Goal: Task Accomplishment & Management: Complete application form

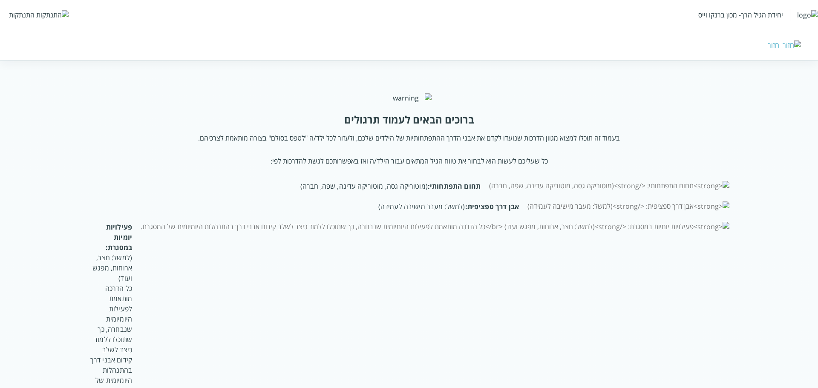
click at [22, 15] on div "התנתקות" at bounding box center [22, 14] width 26 height 9
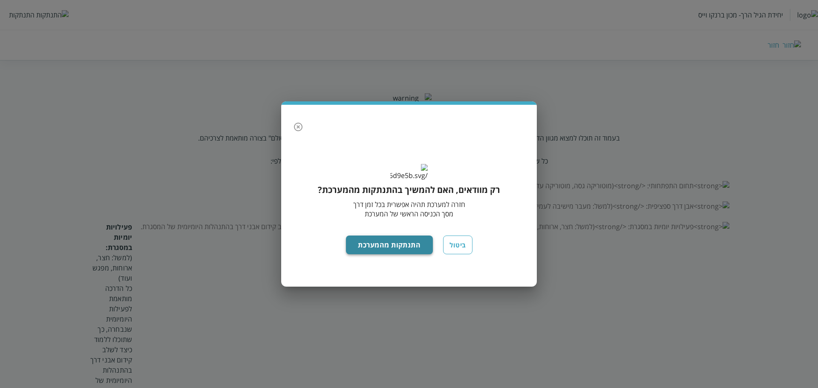
click at [406, 249] on button "התנתקות מהמערכת" at bounding box center [389, 245] width 87 height 19
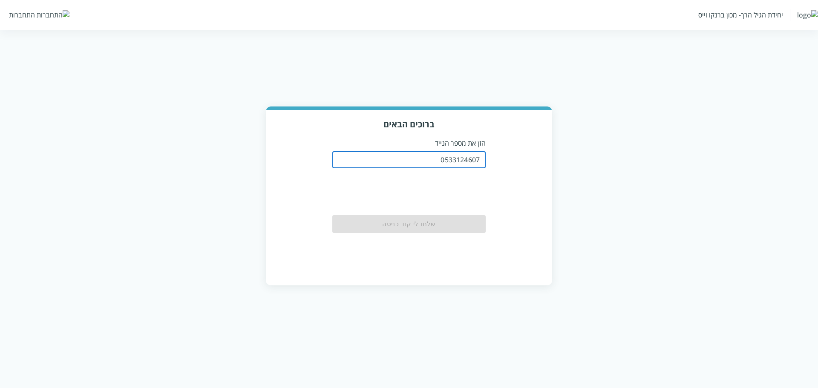
type input "0533124607"
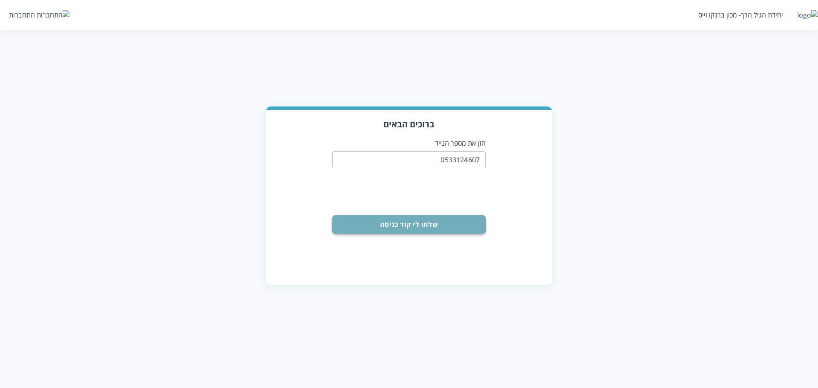
click at [416, 227] on button "שלחו לי קוד כניסה" at bounding box center [408, 224] width 153 height 19
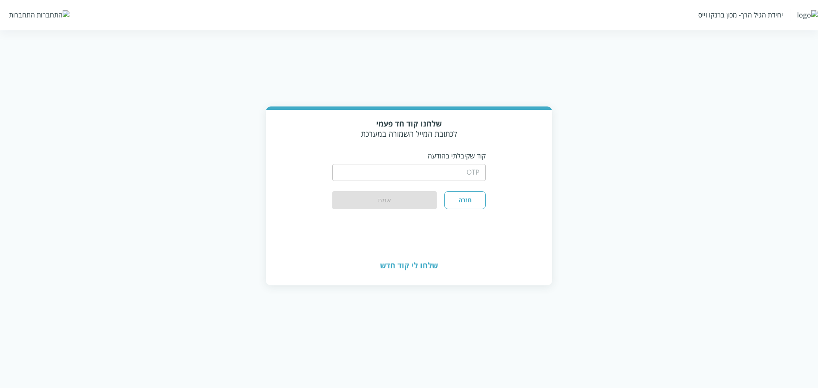
click at [437, 177] on input "string" at bounding box center [408, 172] width 153 height 17
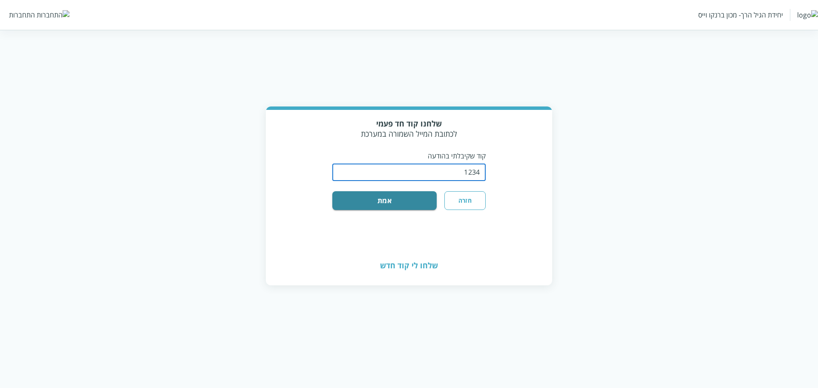
type input "1234"
click at [313, 228] on div "שלחנו קוד חד פעמי לכתובת המייל השמורה במערכת קוד שקיבלתי בהודעה ​ חזרה אמת" at bounding box center [409, 178] width 286 height 137
click at [415, 192] on button "אמת" at bounding box center [384, 200] width 104 height 19
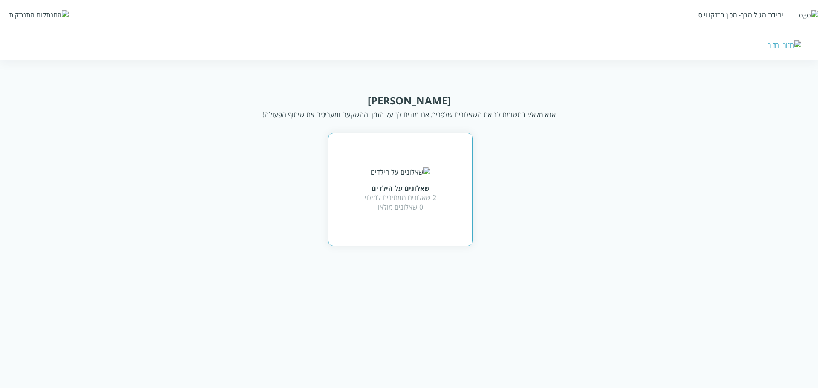
click at [423, 170] on div "שאלונים על הילדים 2 שאלונים ממתינים למילוי 0 שאלונים מולאו" at bounding box center [401, 189] width 72 height 44
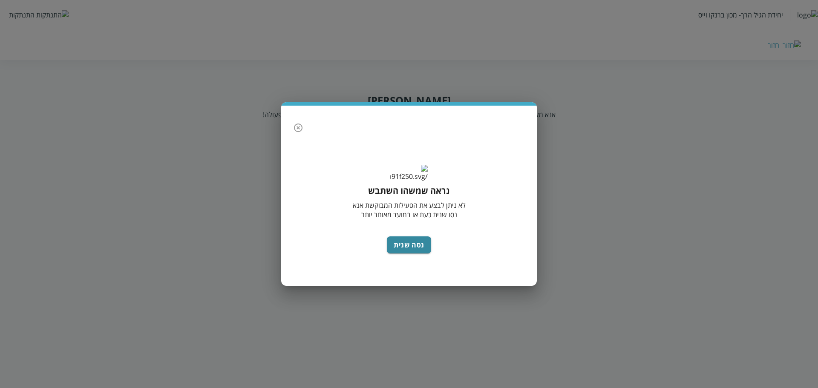
click at [300, 123] on icon "button" at bounding box center [298, 128] width 10 height 10
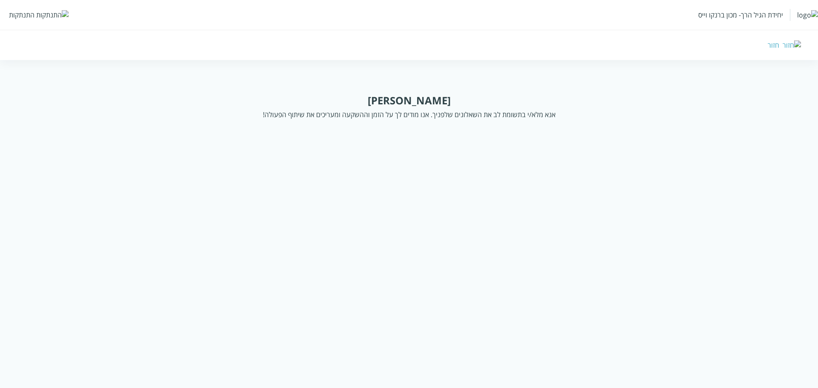
click at [543, 113] on div "אנא מלא/י בתשומת לב את השאלונים שלפניך. אנו מודים לך על הזמן וההשקעה ומעריכים א…" at bounding box center [409, 114] width 293 height 9
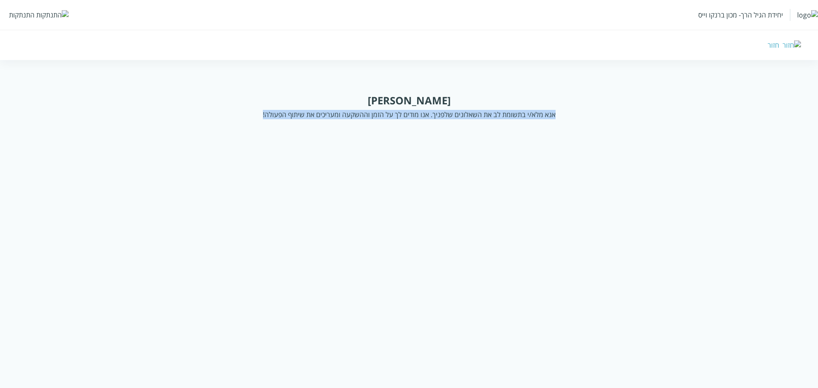
click at [543, 113] on div "אנא מלא/י בתשומת לב את השאלונים שלפניך. אנו מודים לך על הזמן וההשקעה ומעריכים א…" at bounding box center [409, 114] width 293 height 9
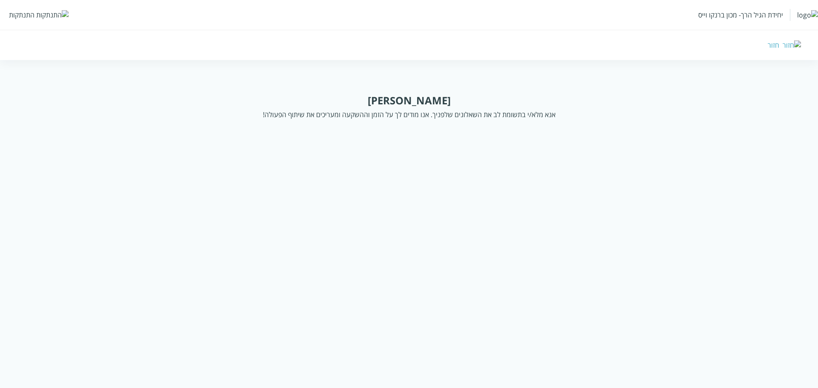
click at [418, 101] on div "שלום ללי" at bounding box center [409, 100] width 83 height 14
click at [416, 81] on html "יחידת הגיל הרך- מכון ברנקו וייס התנתקות חזור שלום ללי אנא מלא/י בתשומת לב את הש…" at bounding box center [409, 75] width 818 height 150
click at [32, 14] on div "התנתקות" at bounding box center [22, 14] width 26 height 9
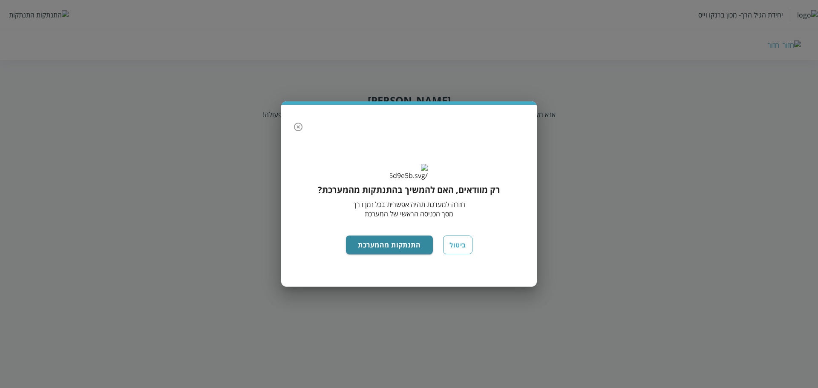
click at [454, 254] on button "ביטול" at bounding box center [457, 245] width 29 height 19
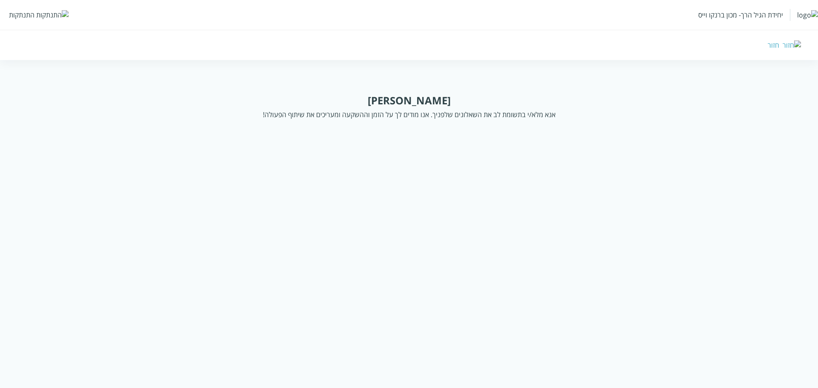
click at [779, 45] on div "חזור" at bounding box center [774, 44] width 12 height 9
click at [19, 13] on div "התנתקות" at bounding box center [22, 14] width 26 height 9
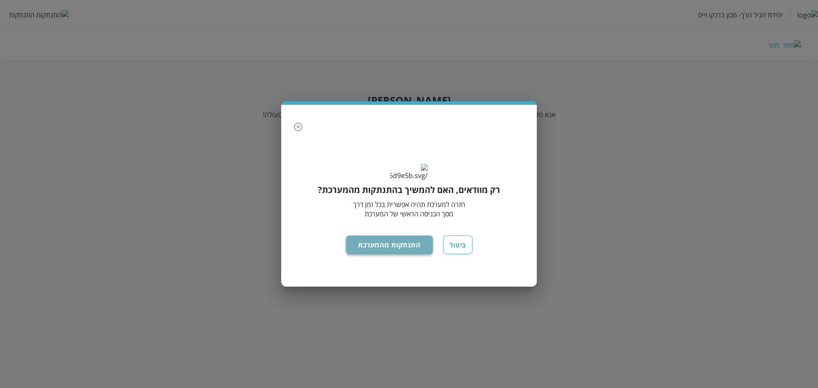
click at [385, 254] on button "התנתקות מהמערכת" at bounding box center [389, 245] width 87 height 19
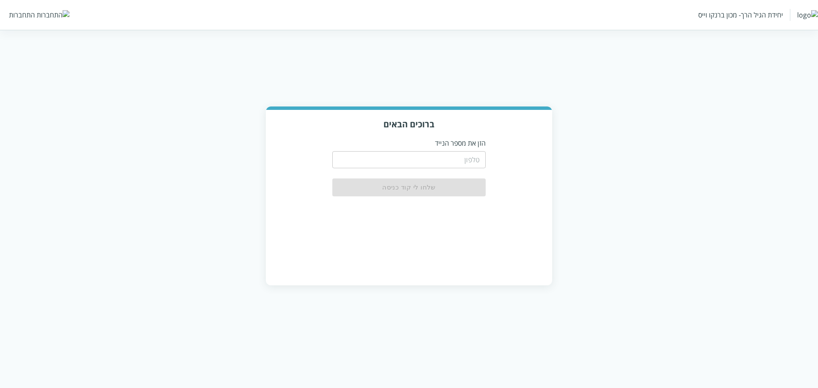
drag, startPoint x: 378, startPoint y: 152, endPoint x: 382, endPoint y: 161, distance: 9.9
click at [378, 154] on input "tel" at bounding box center [408, 159] width 153 height 17
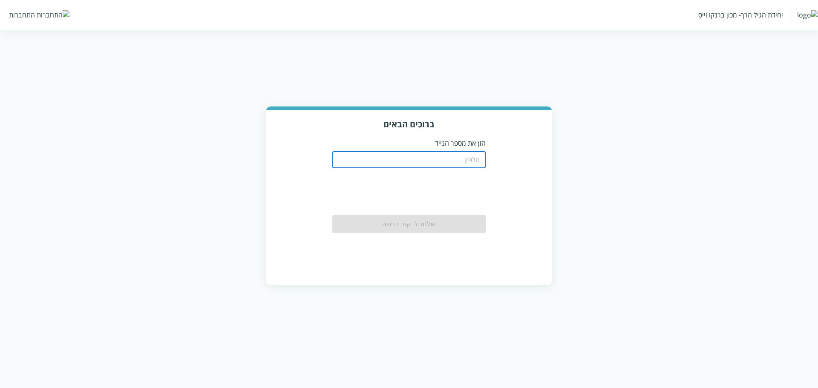
type input "0511123160"
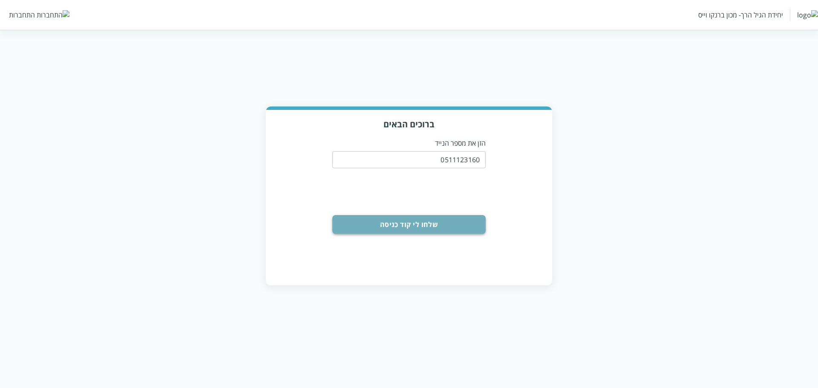
click at [385, 219] on button "שלחו לי קוד כניסה" at bounding box center [408, 224] width 153 height 19
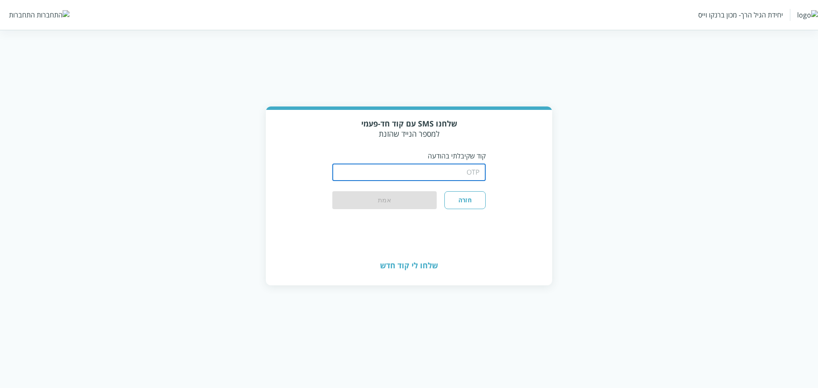
click at [400, 169] on input "string" at bounding box center [408, 172] width 153 height 17
type input "1234"
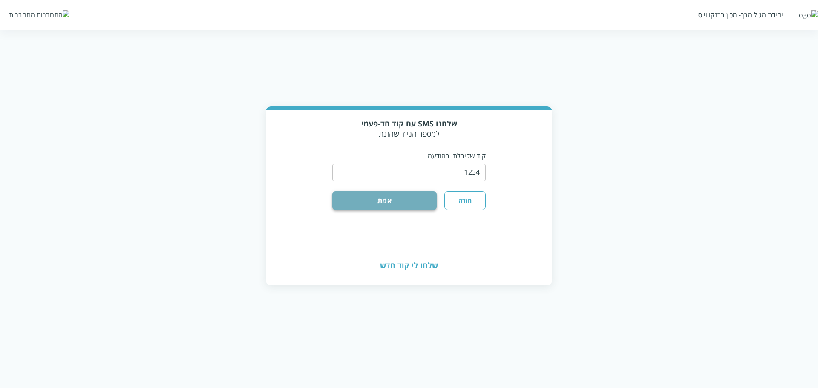
click at [399, 198] on button "אמת" at bounding box center [384, 200] width 104 height 19
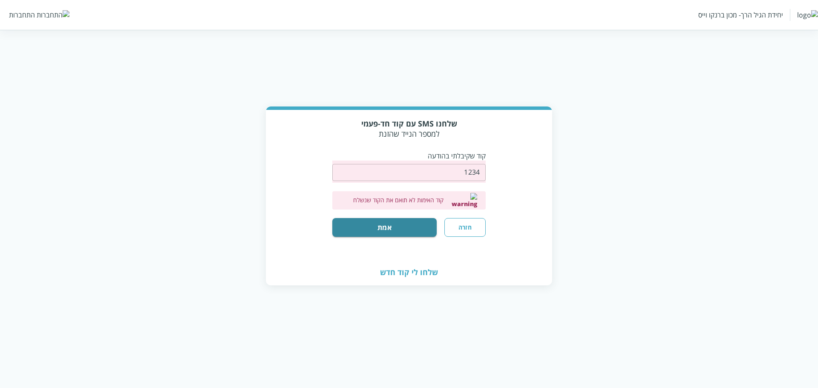
click at [412, 172] on input "string" at bounding box center [408, 172] width 153 height 17
click at [376, 140] on div "שלחנו SMS עם קוד חד-פעמי למספר הנייד שהזנת קוד שקיבלתי בהודעה ​ קוד האימות לא ת…" at bounding box center [408, 177] width 153 height 118
click at [463, 221] on button "חזרה" at bounding box center [465, 227] width 41 height 19
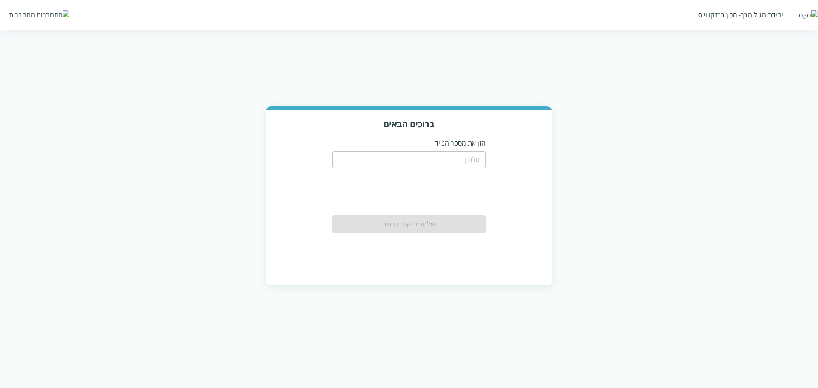
click at [428, 163] on input "tel" at bounding box center [408, 159] width 153 height 17
type input "0548411111"
click at [430, 221] on button "שלחו לי קוד כניסה" at bounding box center [408, 224] width 153 height 19
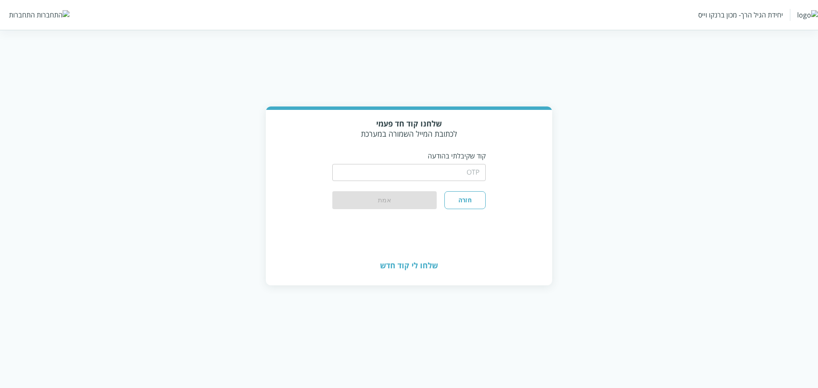
click at [432, 164] on input "string" at bounding box center [408, 172] width 153 height 17
type input "1234"
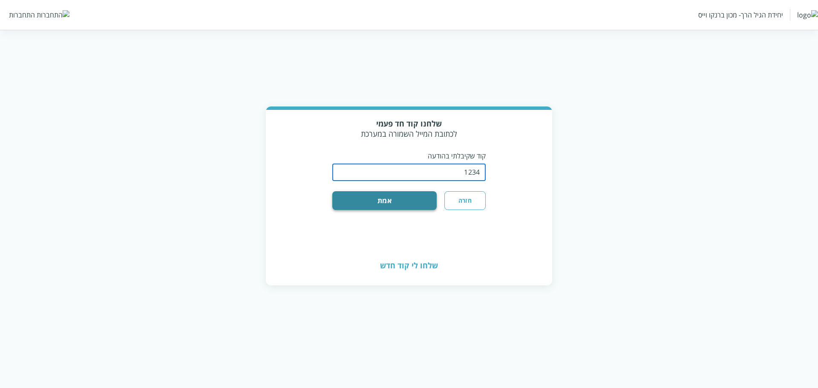
click at [378, 197] on button "אמת" at bounding box center [384, 200] width 104 height 19
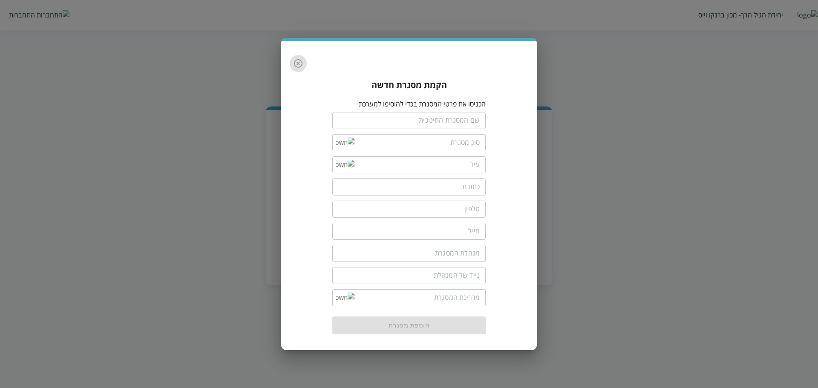
click at [301, 62] on icon "button" at bounding box center [298, 63] width 10 height 10
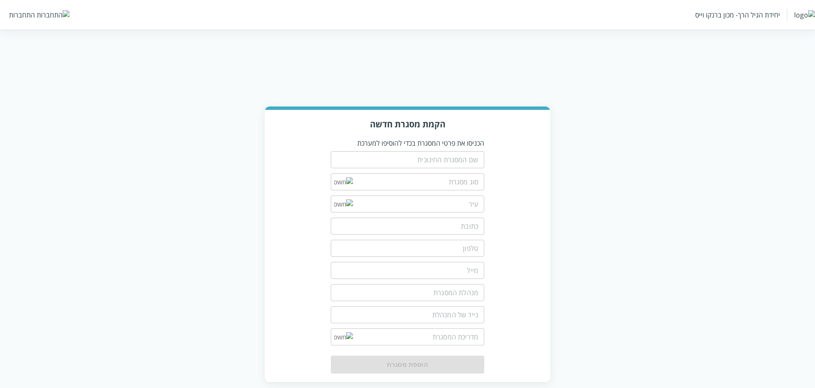
click at [29, 18] on div "התחברות" at bounding box center [22, 14] width 26 height 9
click at [11, 17] on div "התחברות" at bounding box center [22, 14] width 26 height 9
click at [30, 121] on div "הקמת מסגרת חדשה הכניסו את פרטי המסגרת בכדי להוסיפו למערכת ​ ​ ​ ​ ​ ​ ​ ​ ​ הוס…" at bounding box center [407, 245] width 815 height 276
drag, startPoint x: 125, startPoint y: 205, endPoint x: 150, endPoint y: 205, distance: 25.2
click at [131, 219] on div "הקמת מסגרת חדשה הכניסו את פרטי המסגרת בכדי להוסיפו למערכת ​ ​ ​ ​ ​ ​ ​ ​ ​ הוס…" at bounding box center [407, 245] width 815 height 276
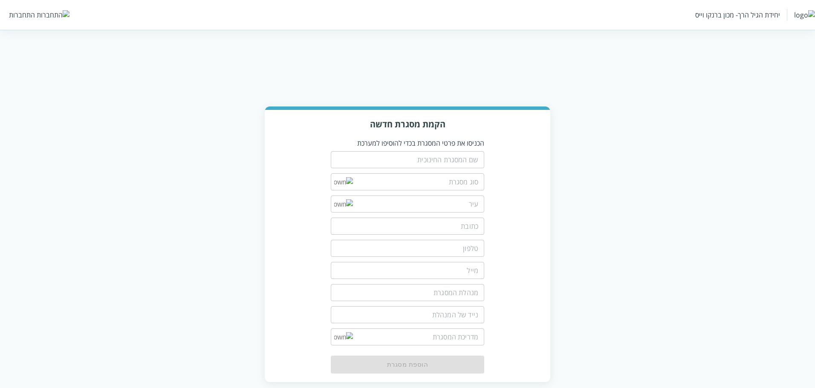
drag, startPoint x: 5, startPoint y: 5, endPoint x: 20, endPoint y: 22, distance: 22.7
click at [7, 9] on div "יחידת הגיל הרך- מכון ברנקו וייס התחברות" at bounding box center [407, 15] width 815 height 30
drag, startPoint x: 20, startPoint y: 22, endPoint x: 98, endPoint y: 2, distance: 81.3
click at [25, 23] on div "יחידת הגיל הרך- מכון ברנקו וייס התחברות" at bounding box center [407, 15] width 815 height 30
drag, startPoint x: 31, startPoint y: 10, endPoint x: 242, endPoint y: 110, distance: 233.0
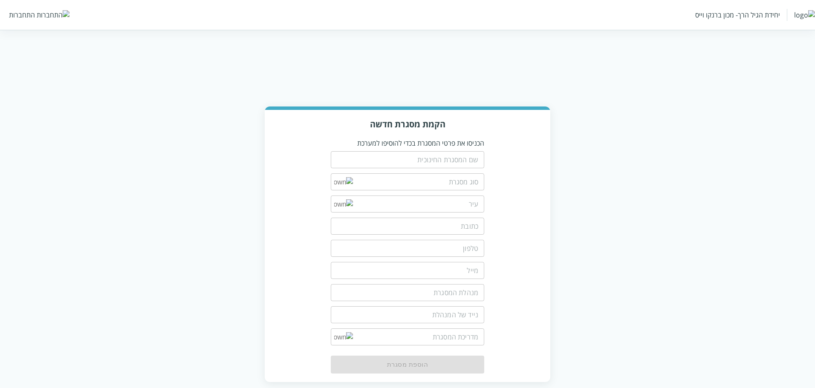
click at [32, 11] on div "התחברות" at bounding box center [22, 14] width 26 height 9
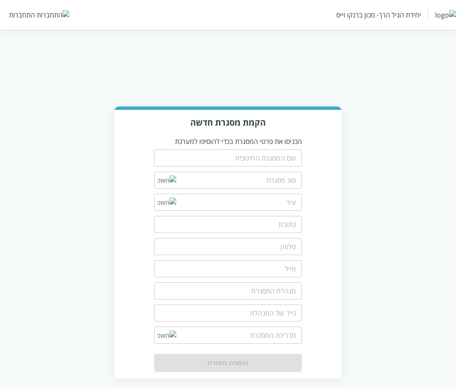
scroll to position [8, 0]
